Goal: Find specific page/section

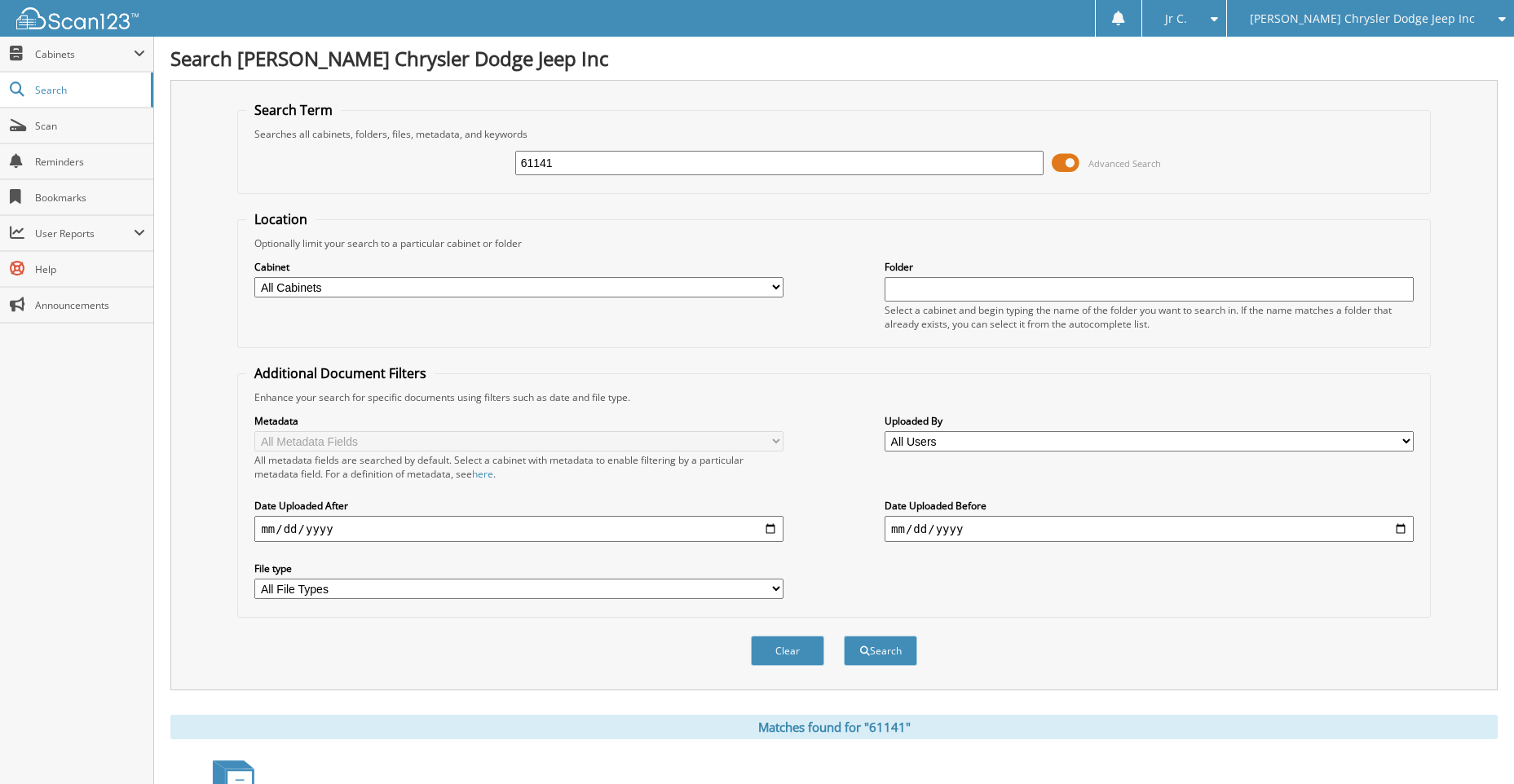
drag, startPoint x: 577, startPoint y: 164, endPoint x: 477, endPoint y: 166, distance: 100.0
click at [477, 166] on div "61141 Advanced Search" at bounding box center [833, 163] width 1174 height 44
type input "61538"
click at [844, 635] on button "Search" at bounding box center [881, 650] width 73 height 30
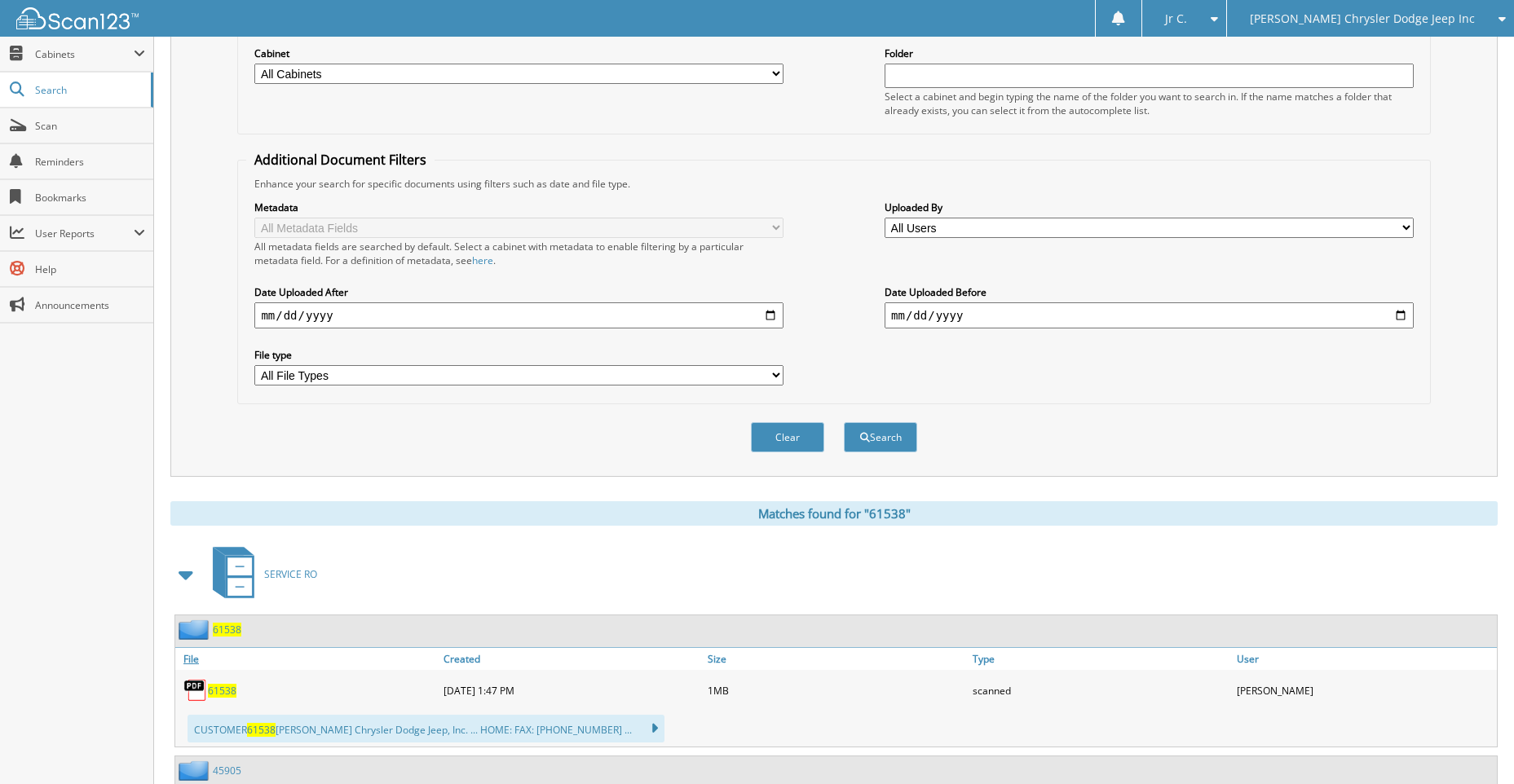
scroll to position [244, 0]
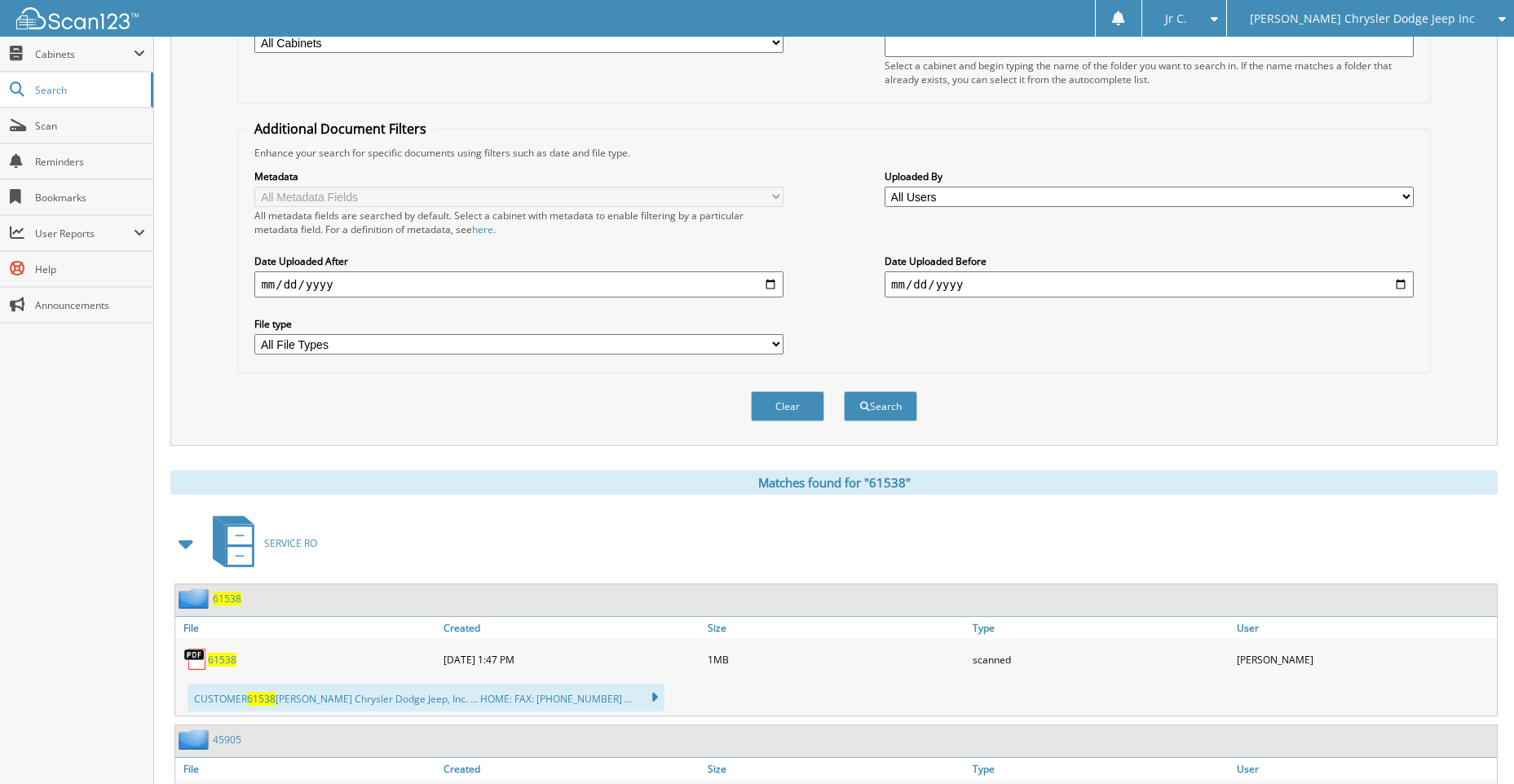
click at [234, 655] on span "61538" at bounding box center [221, 660] width 29 height 14
